Goal: Navigation & Orientation: Find specific page/section

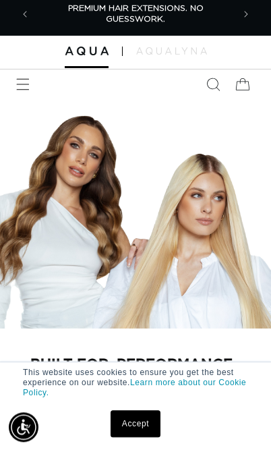
click at [146, 420] on link "Accept" at bounding box center [136, 427] width 50 height 27
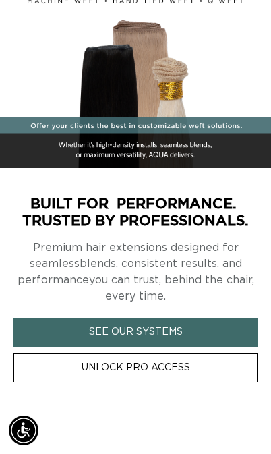
scroll to position [0, 394]
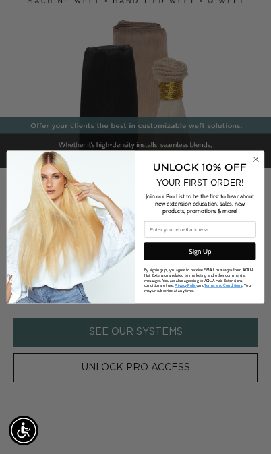
click at [261, 165] on circle "Close dialog" at bounding box center [256, 159] width 11 height 11
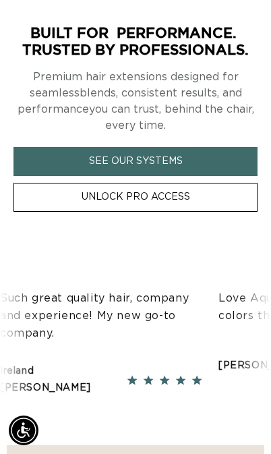
scroll to position [0, 0]
click at [0, 0] on link "See Our Systems" at bounding box center [0, 0] width 0 height 0
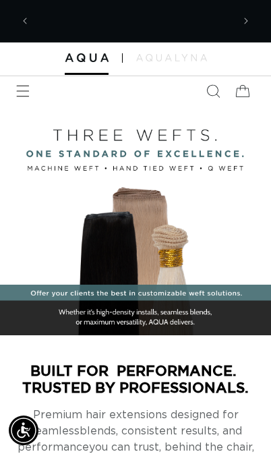
scroll to position [0, 394]
